Goal: Obtain resource: Download file/media

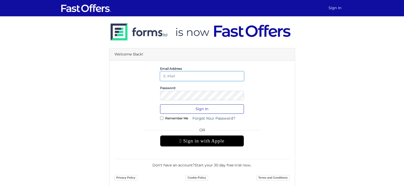
type input "[EMAIL_ADDRESS][DOMAIN_NAME]"
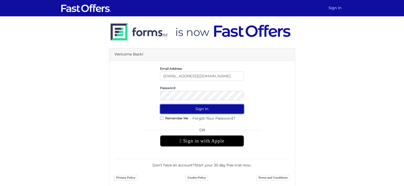
click at [200, 110] on button "Sign In" at bounding box center [202, 109] width 84 height 9
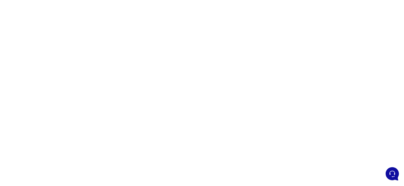
scroll to position [51, 0]
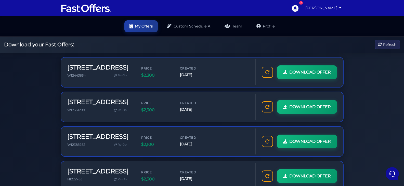
drag, startPoint x: 372, startPoint y: 150, endPoint x: 340, endPoint y: 44, distance: 111.6
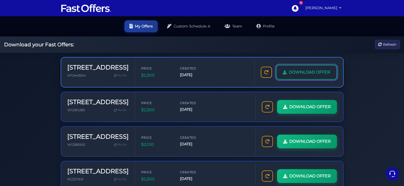
click at [317, 76] on link "DOWNLOAD OFFER" at bounding box center [306, 72] width 61 height 15
